Goal: Task Accomplishment & Management: Complete application form

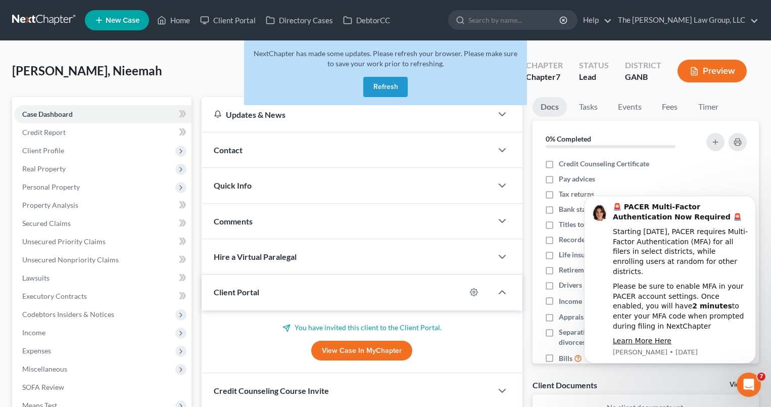
click at [390, 94] on button "Refresh" at bounding box center [385, 87] width 44 height 20
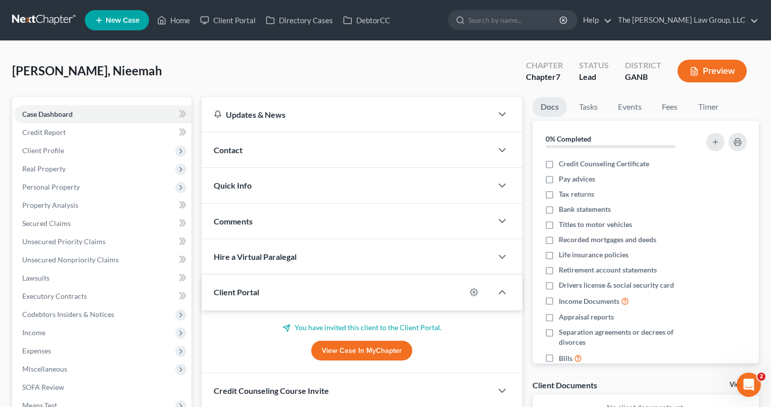
click at [123, 25] on link "New Case" at bounding box center [117, 20] width 64 height 20
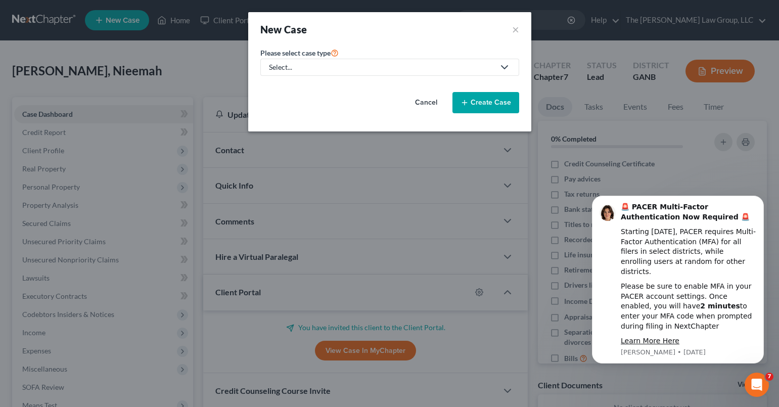
click at [508, 67] on icon at bounding box center [504, 67] width 12 height 12
click at [306, 87] on div "Bankruptcy" at bounding box center [309, 87] width 78 height 10
select select "19"
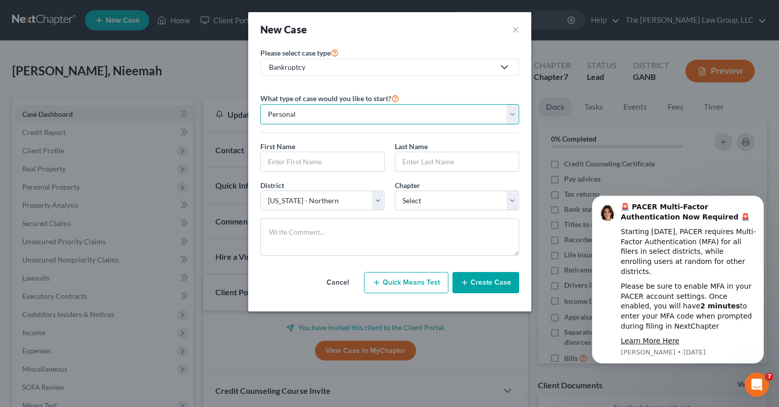
click at [511, 115] on select "Personal Business" at bounding box center [389, 114] width 259 height 20
click at [364, 160] on input "text" at bounding box center [322, 161] width 123 height 19
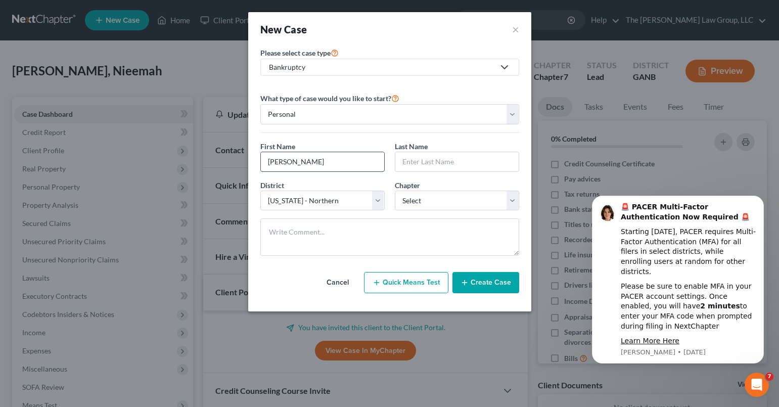
type input "[PERSON_NAME]"
click at [513, 198] on select "Select 7 11 12 13" at bounding box center [457, 201] width 124 height 20
select select "0"
click at [484, 276] on button "Create Case" at bounding box center [485, 282] width 67 height 21
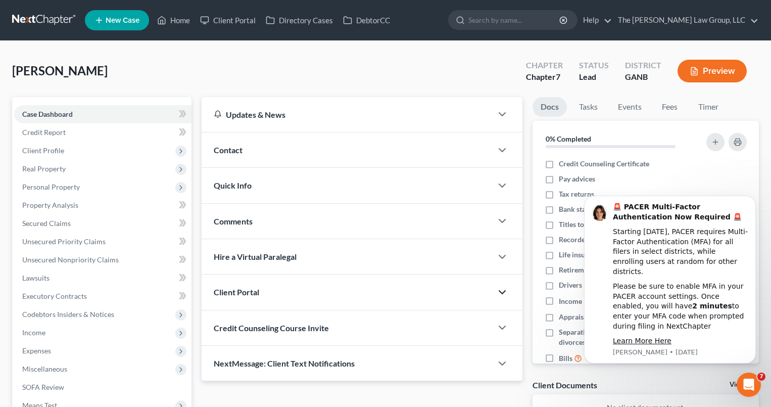
click at [503, 291] on icon "button" at bounding box center [502, 292] width 12 height 12
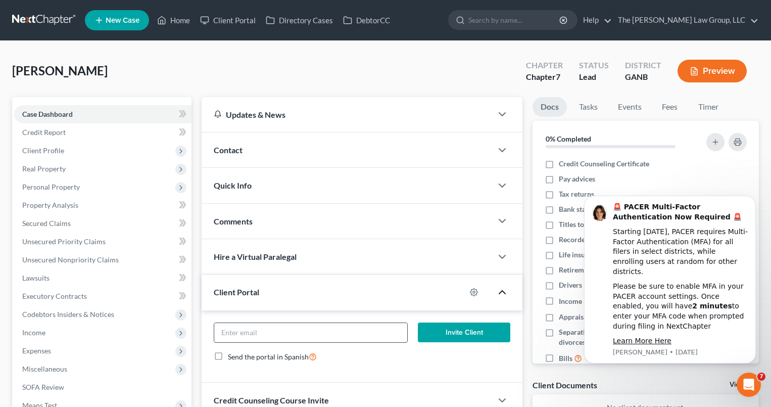
click at [378, 335] on input "email" at bounding box center [311, 332] width 194 height 19
type input "[EMAIL_ADDRESS][DOMAIN_NAME]"
click at [470, 331] on button "Invite Client" at bounding box center [464, 332] width 92 height 20
